Goal: Task Accomplishment & Management: Manage account settings

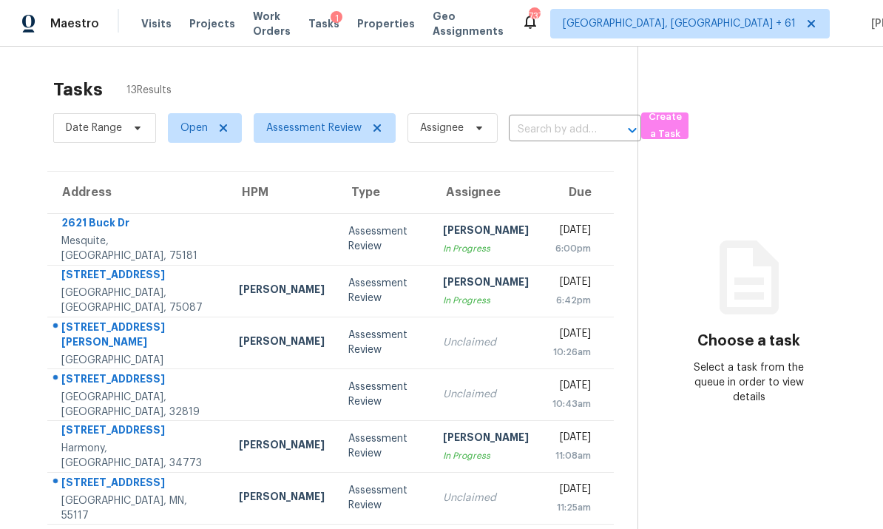
click at [188, 298] on td "307 Point Royal Dr Rockwall, TX, 75087" at bounding box center [137, 291] width 180 height 52
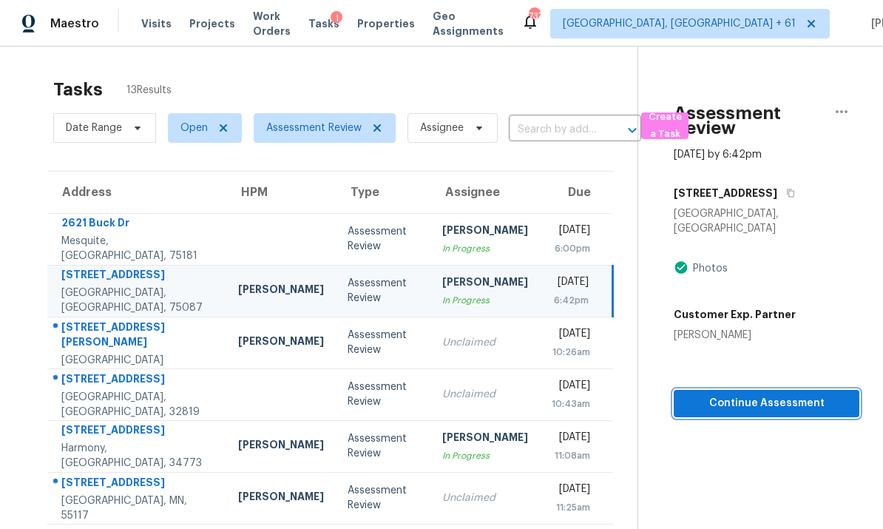
click at [753, 394] on span "Continue Assessment" at bounding box center [767, 403] width 162 height 18
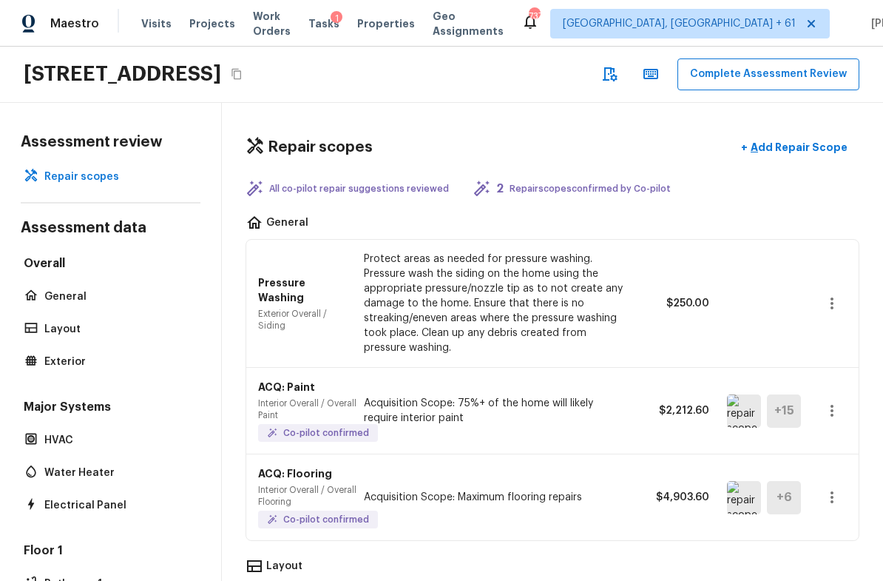
click at [774, 77] on button "Complete Assessment Review" at bounding box center [769, 74] width 182 height 32
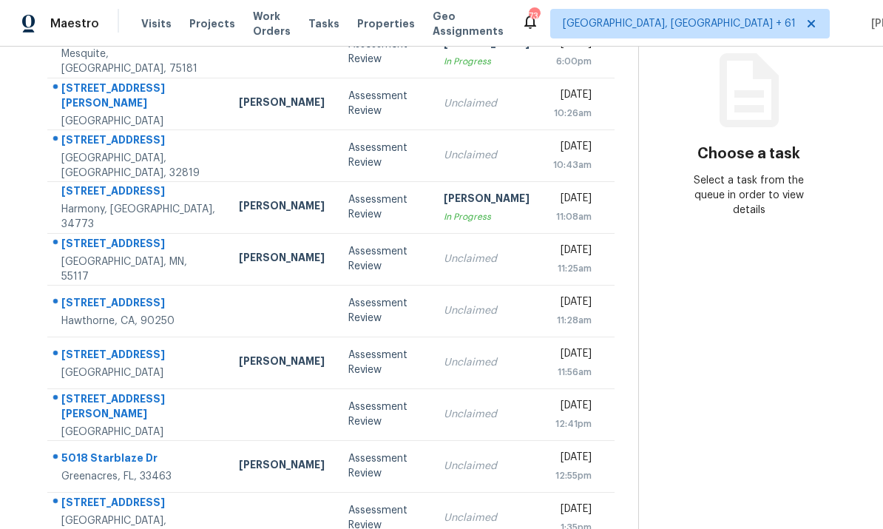
scroll to position [186, 0]
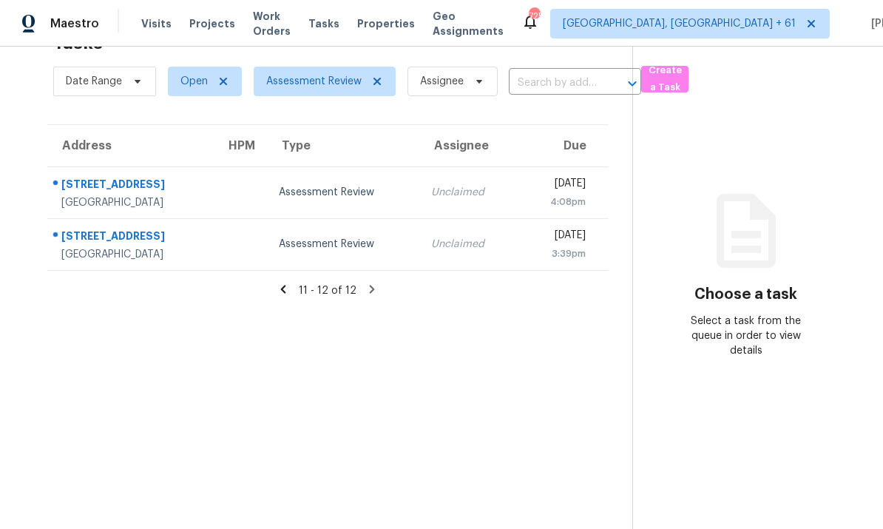
scroll to position [0, 0]
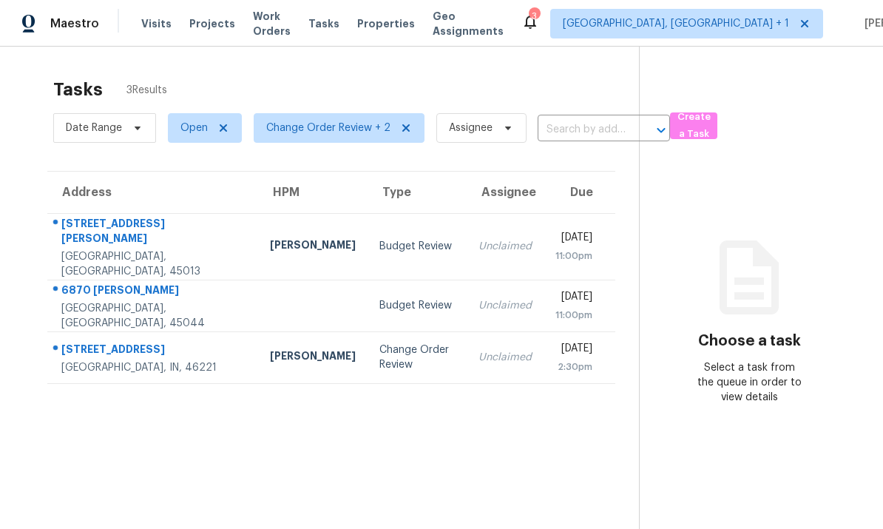
click at [184, 346] on td "5561 Lippan Way Indianapolis, IN, 46221" at bounding box center [152, 357] width 211 height 52
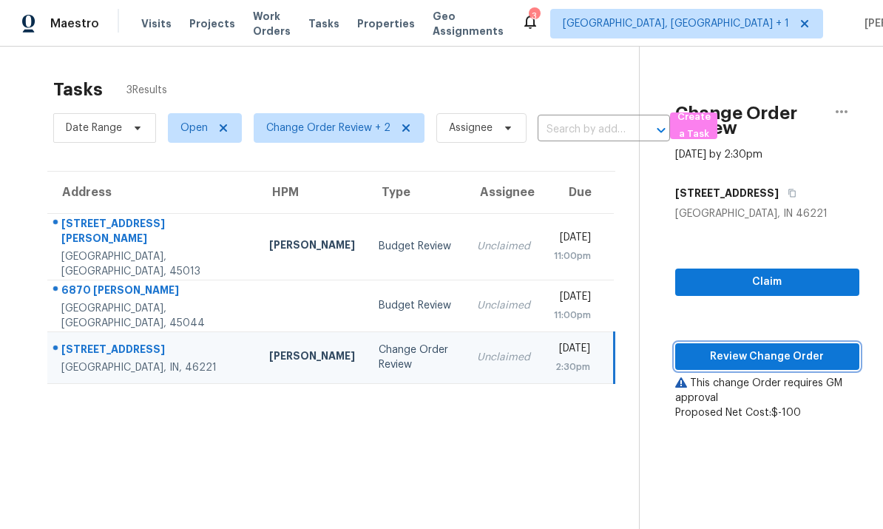
click at [757, 358] on span "Review Change Order" at bounding box center [767, 357] width 161 height 18
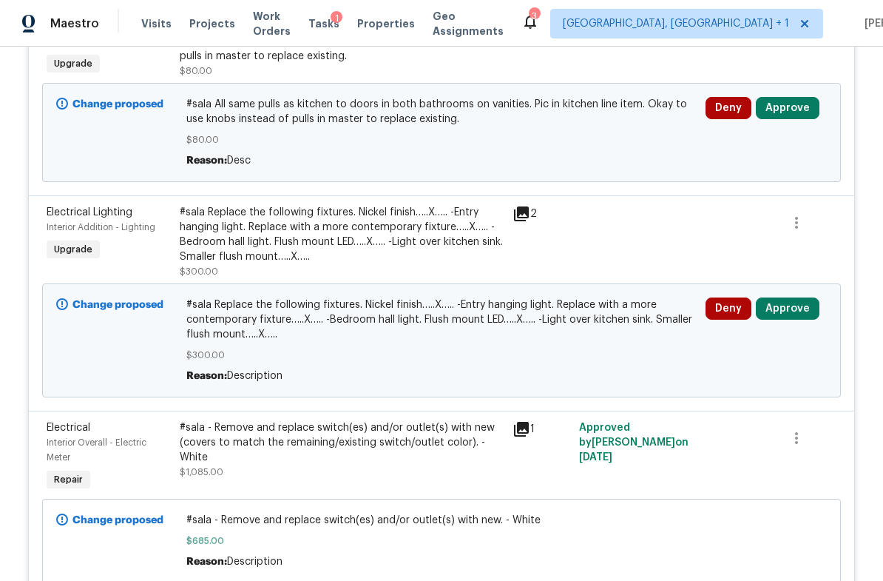
scroll to position [425, 0]
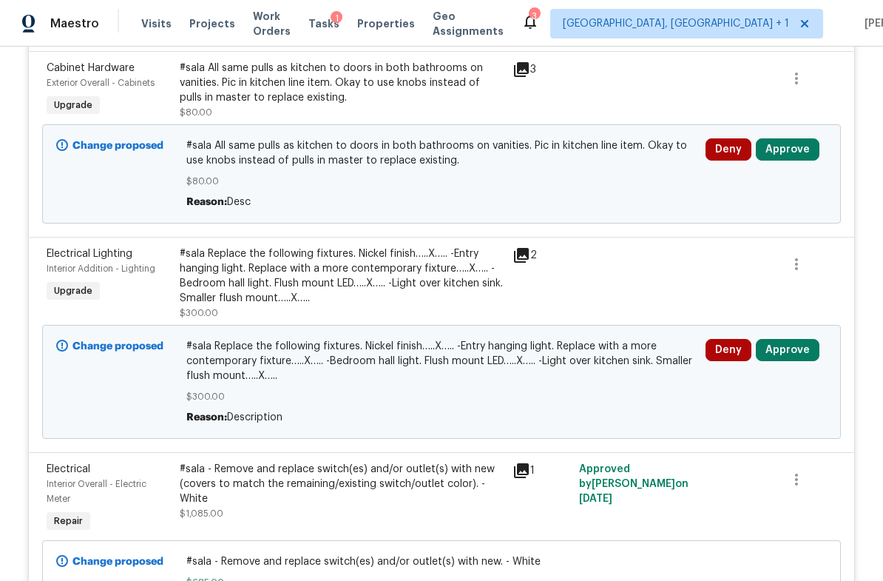
click at [790, 351] on button "Approve" at bounding box center [788, 350] width 64 height 22
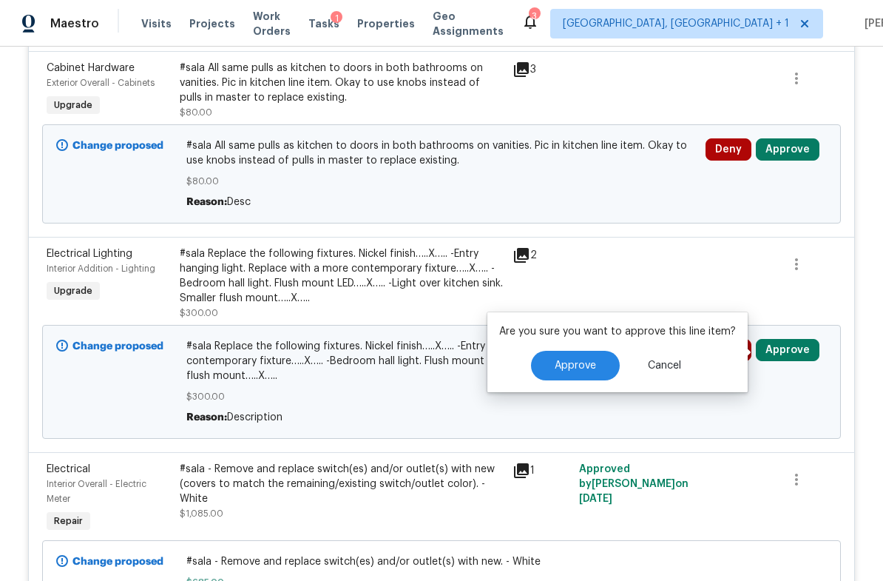
click at [570, 361] on span "Approve" at bounding box center [575, 365] width 41 height 11
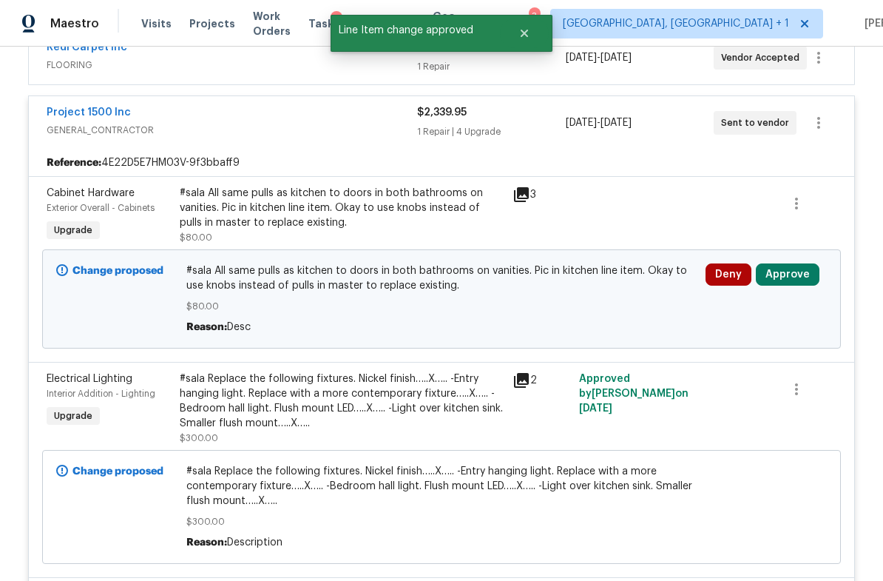
scroll to position [299, 0]
click at [792, 275] on button "Approve" at bounding box center [788, 275] width 64 height 22
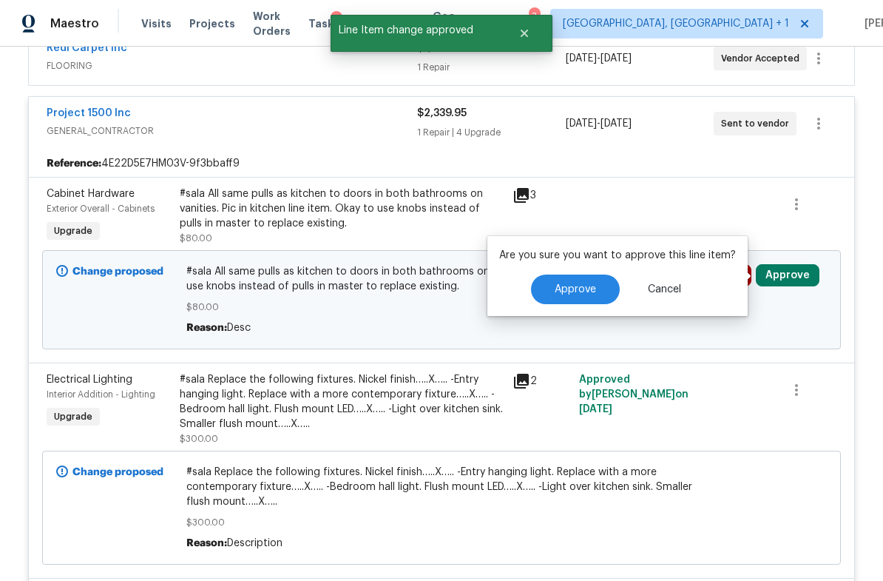
click at [587, 289] on span "Approve" at bounding box center [575, 289] width 41 height 11
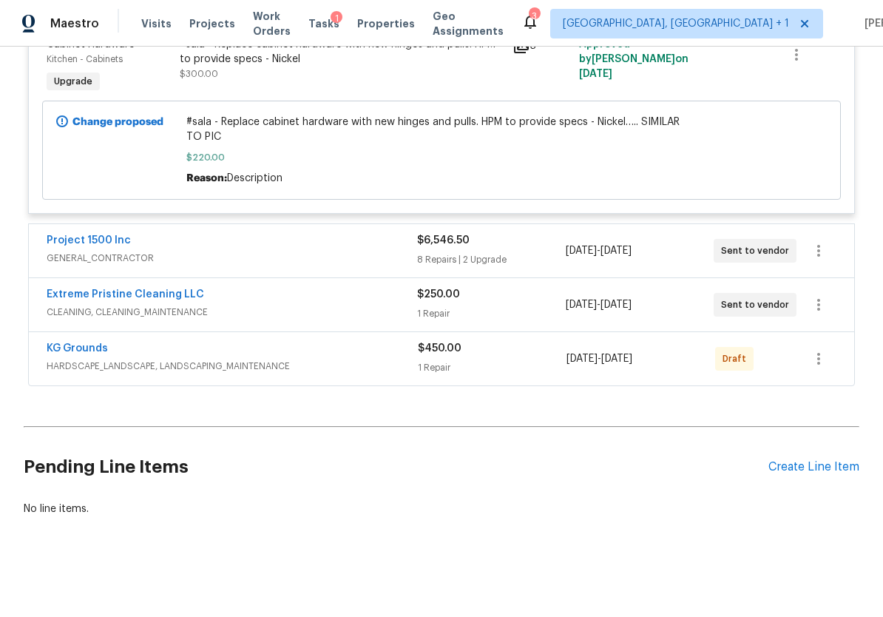
scroll to position [949, 0]
click at [199, 257] on span "GENERAL_CONTRACTOR" at bounding box center [232, 259] width 371 height 15
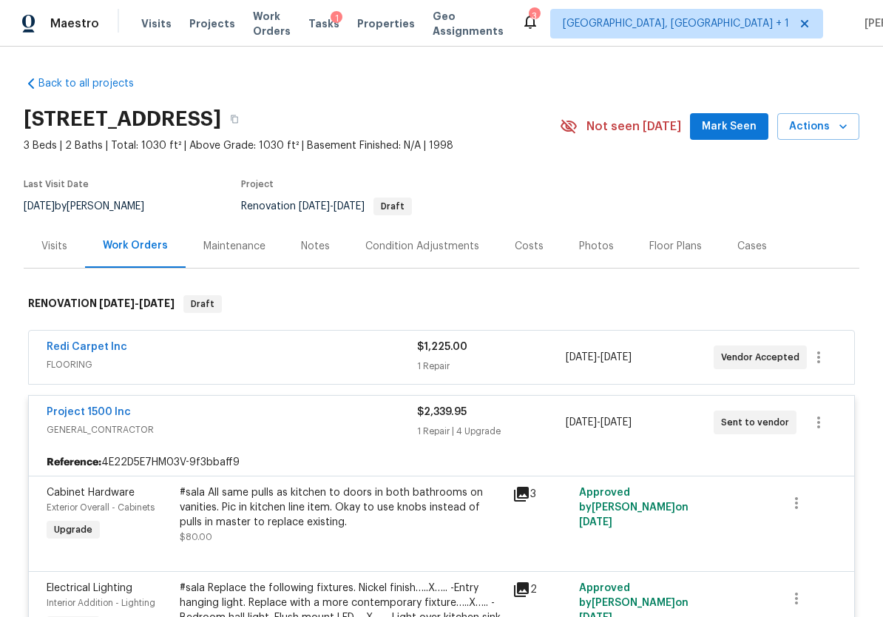
scroll to position [0, 0]
click at [528, 249] on div "Costs" at bounding box center [529, 246] width 29 height 15
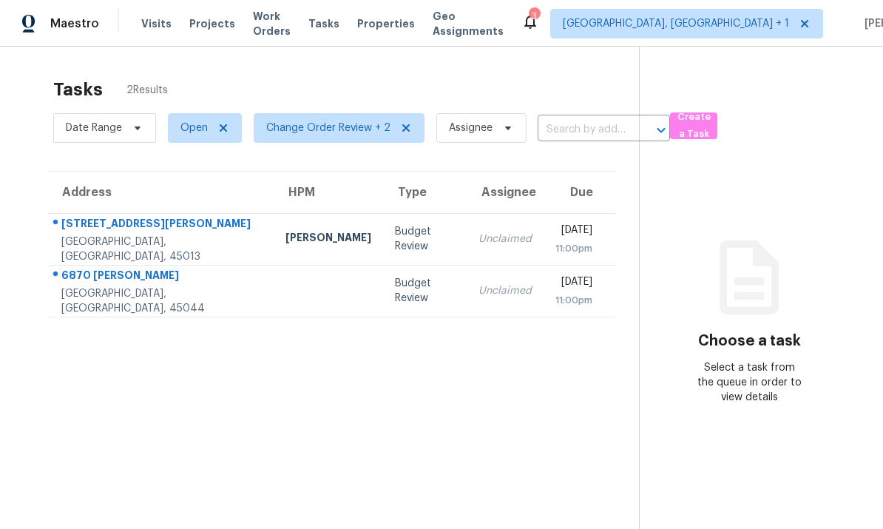
click at [178, 235] on div "628 Beeler Blvd" at bounding box center [161, 225] width 201 height 18
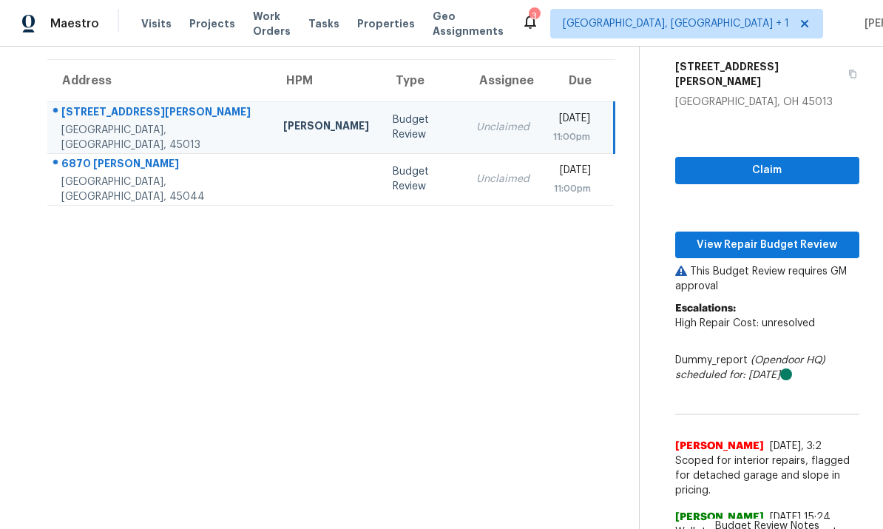
scroll to position [112, 0]
click at [755, 236] on span "View Repair Budget Review" at bounding box center [767, 245] width 161 height 18
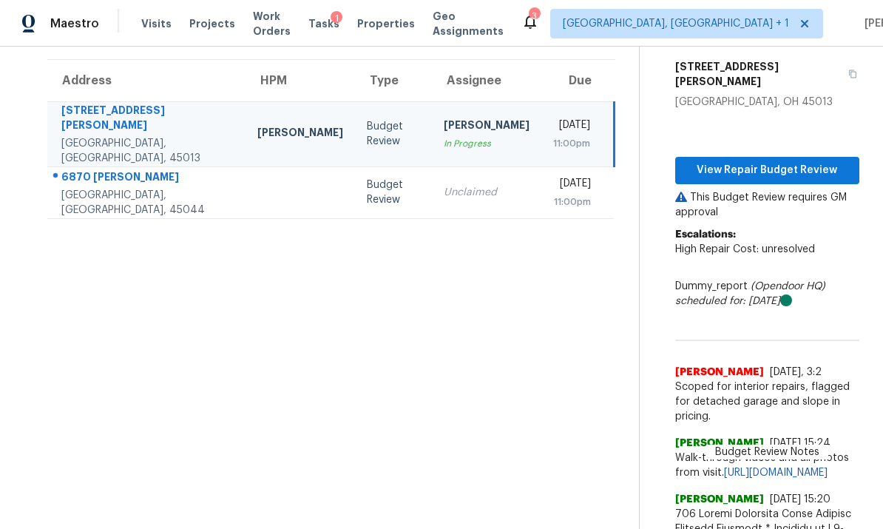
click at [181, 178] on td "6870 Anthony Ct Middletown, OH, 45044" at bounding box center [146, 192] width 198 height 52
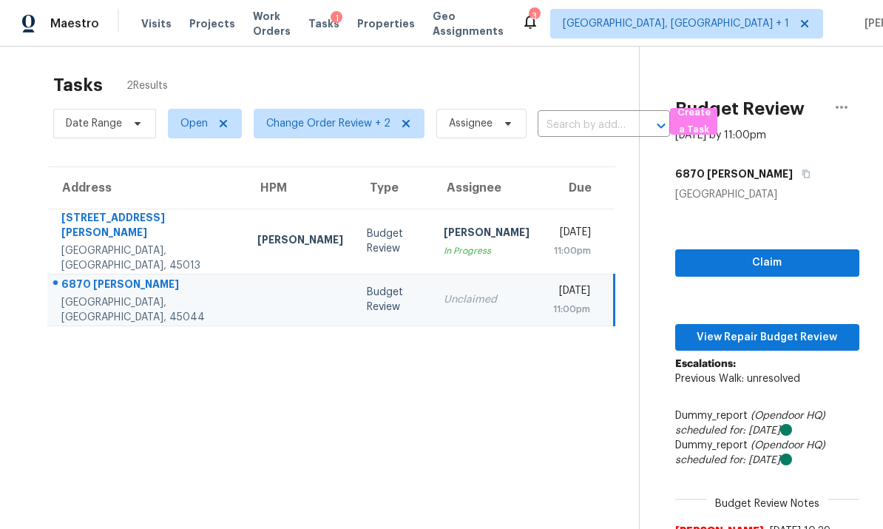
scroll to position [1, 0]
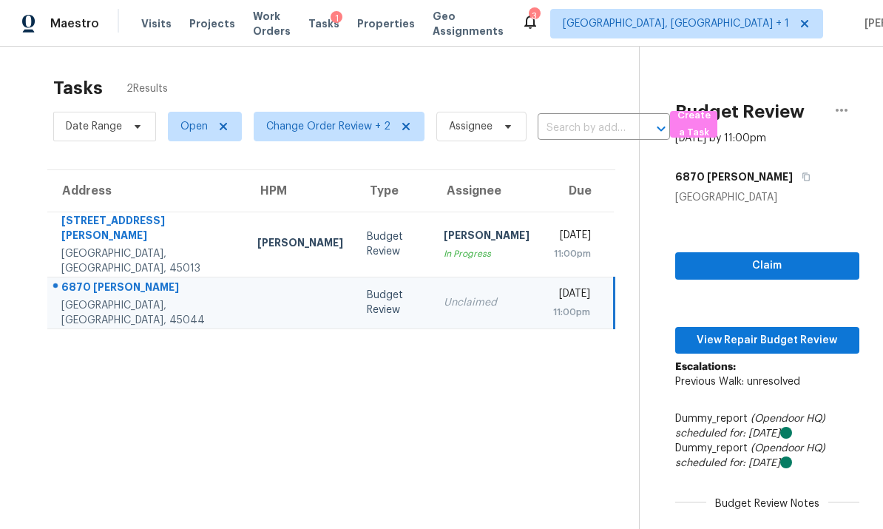
click at [771, 331] on span "View Repair Budget Review" at bounding box center [767, 340] width 161 height 18
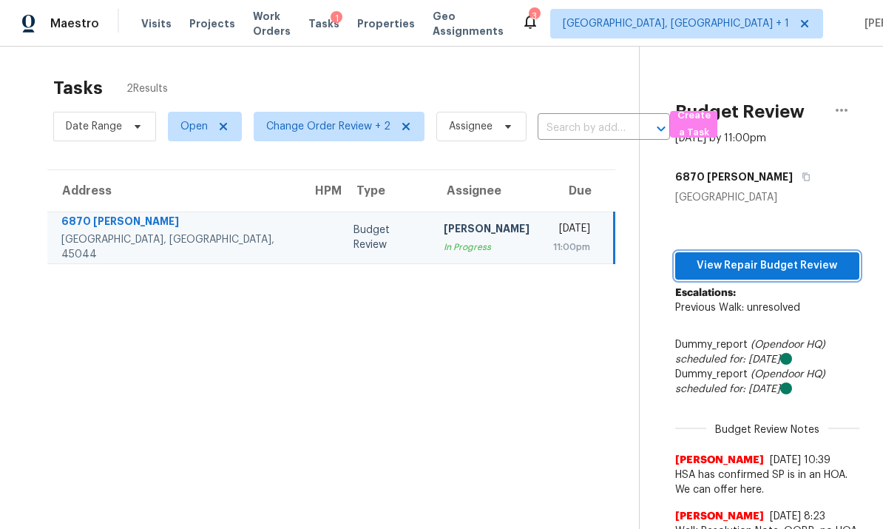
click at [729, 257] on span "View Repair Budget Review" at bounding box center [767, 266] width 161 height 18
